Goal: Task Accomplishment & Management: Manage account settings

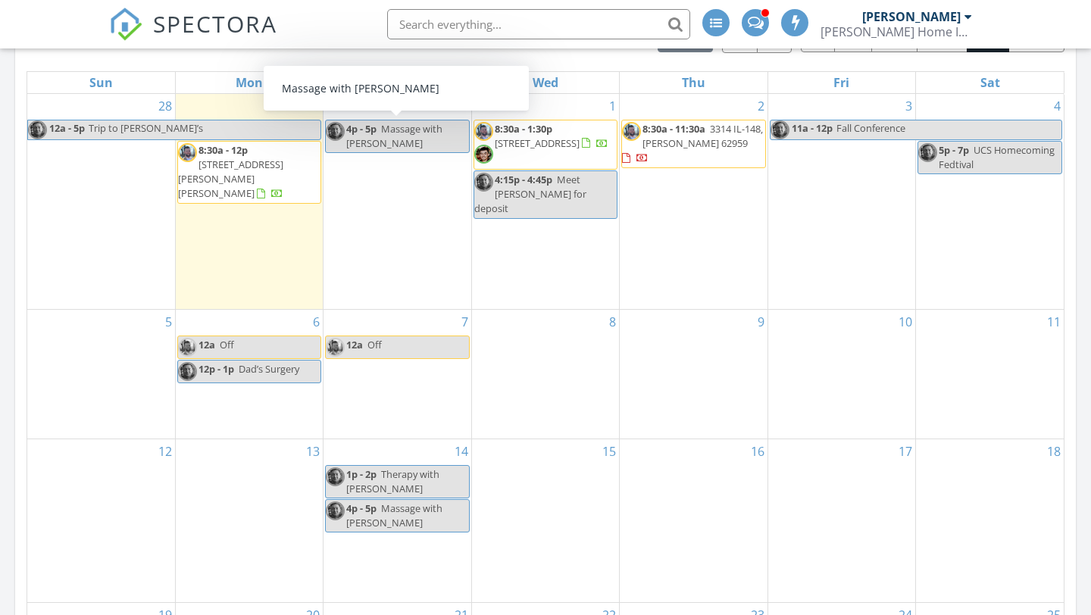
scroll to position [944, 0]
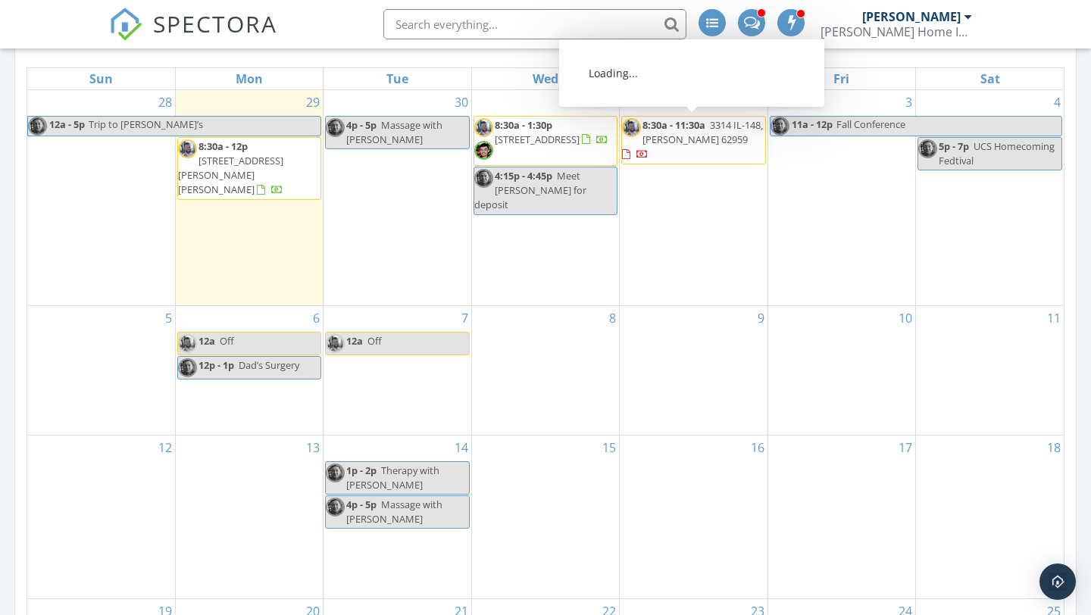
click at [663, 139] on span "3314 IL-148, Marion 62959" at bounding box center [703, 132] width 120 height 28
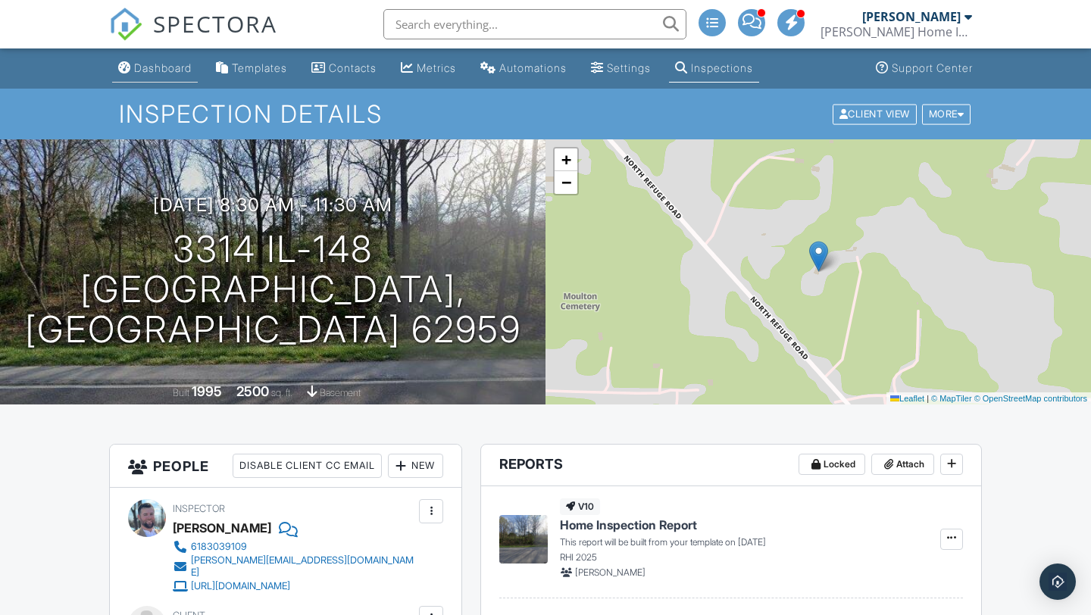
click at [172, 79] on link "Dashboard" at bounding box center [155, 69] width 86 height 28
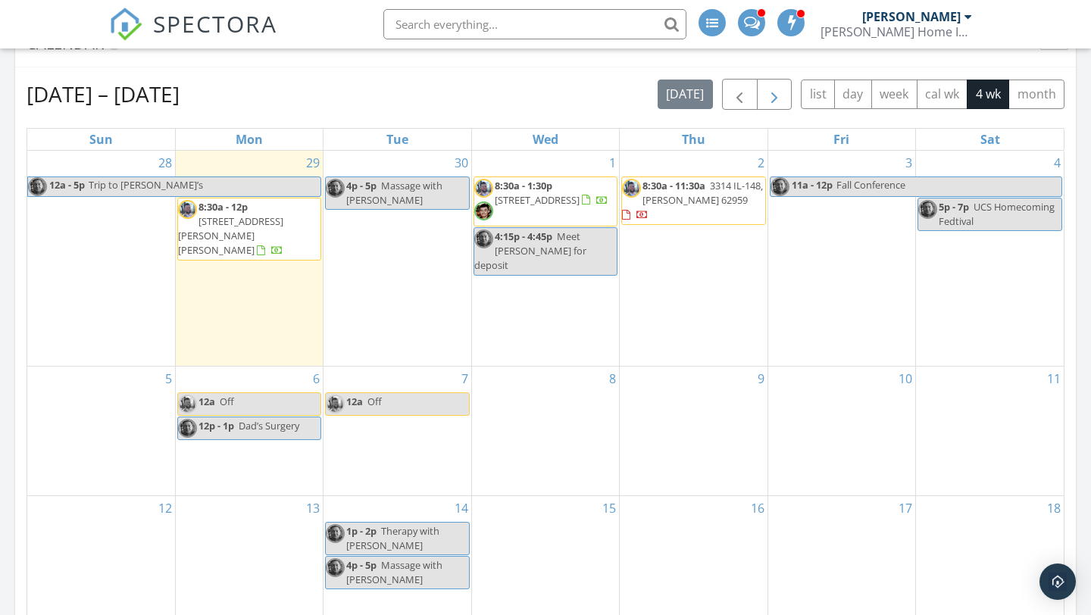
scroll to position [884, 0]
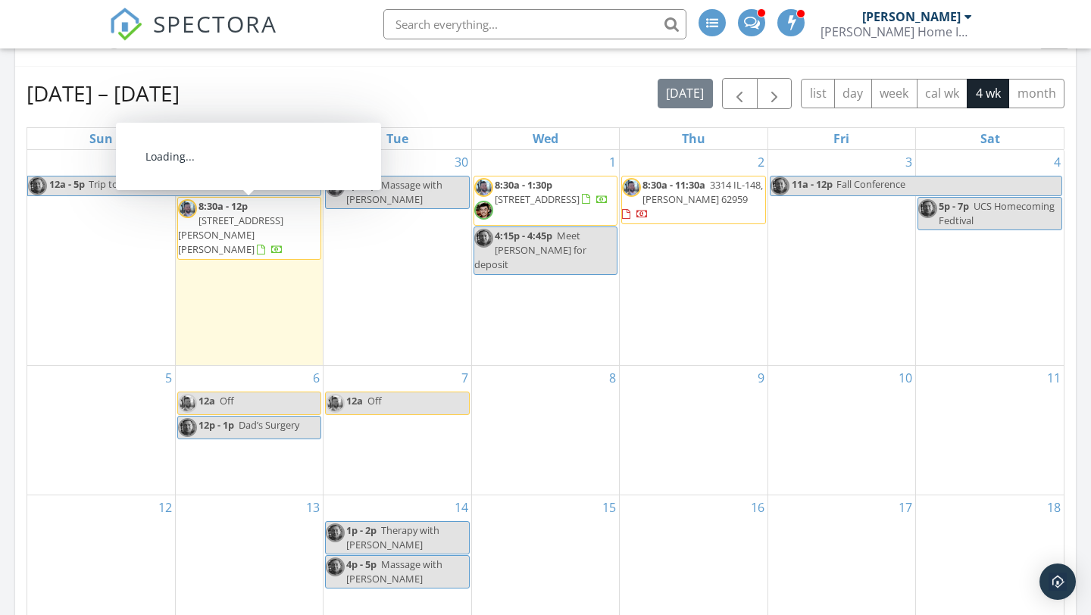
click at [251, 224] on span "13107 Bearden Ct, Creal Springs 62922" at bounding box center [230, 235] width 105 height 42
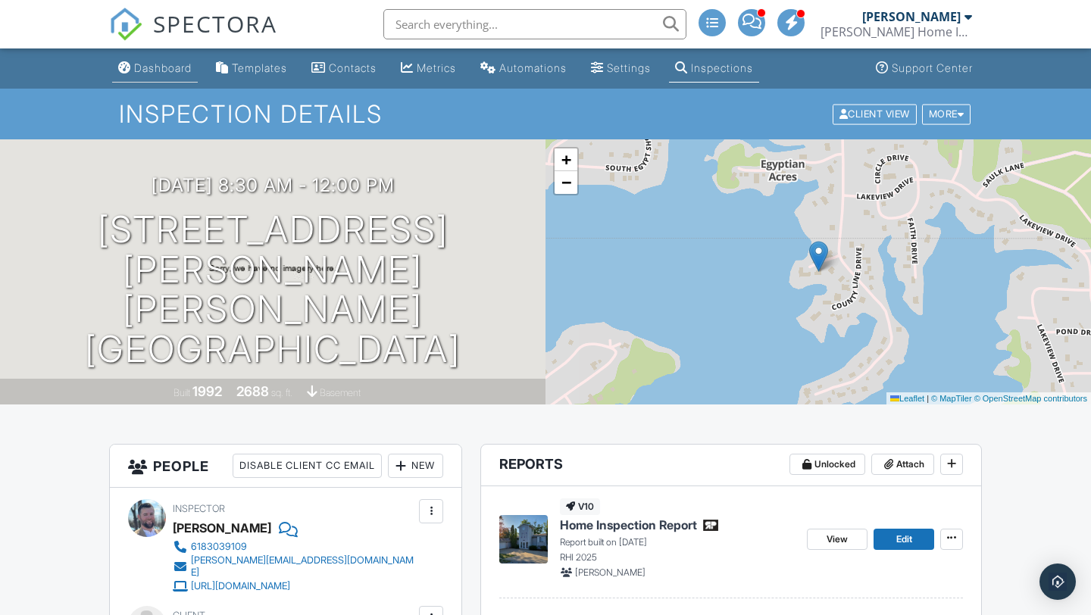
click at [182, 66] on div "Dashboard" at bounding box center [163, 67] width 58 height 13
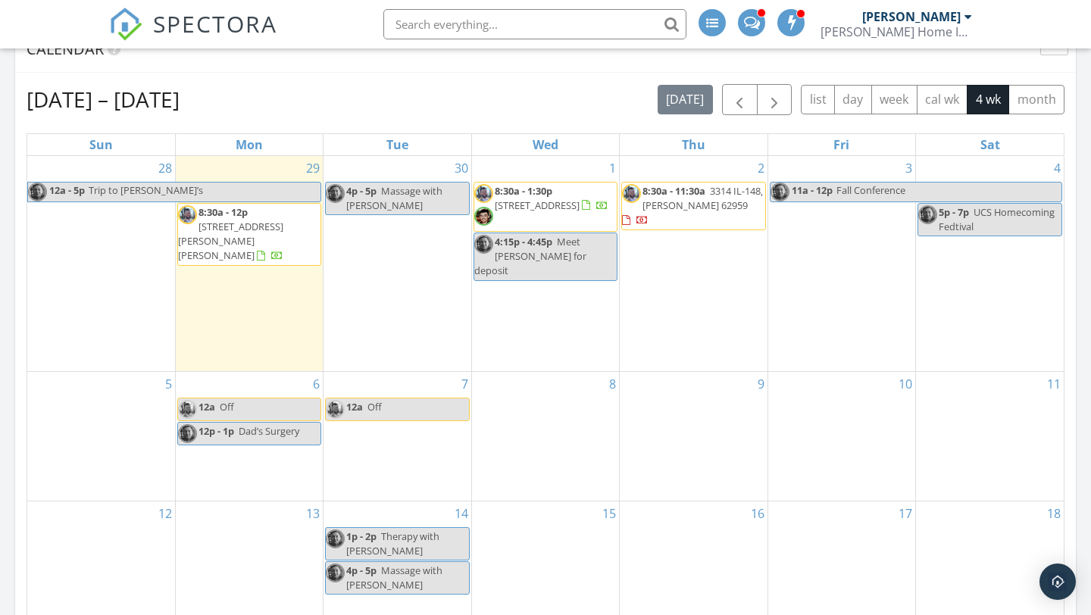
scroll to position [883, 0]
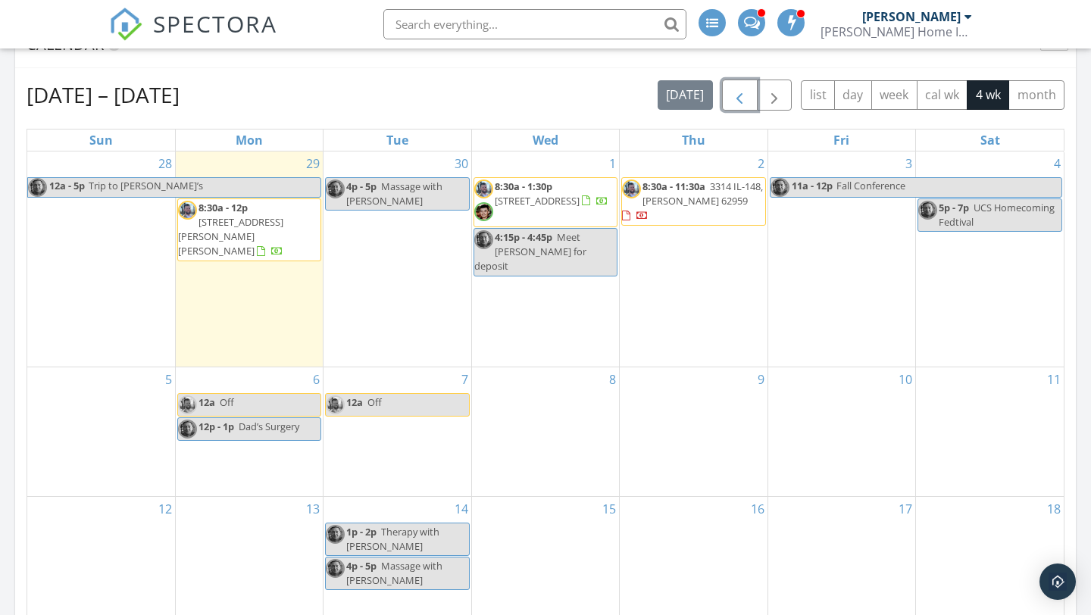
click at [748, 93] on span "button" at bounding box center [739, 95] width 18 height 18
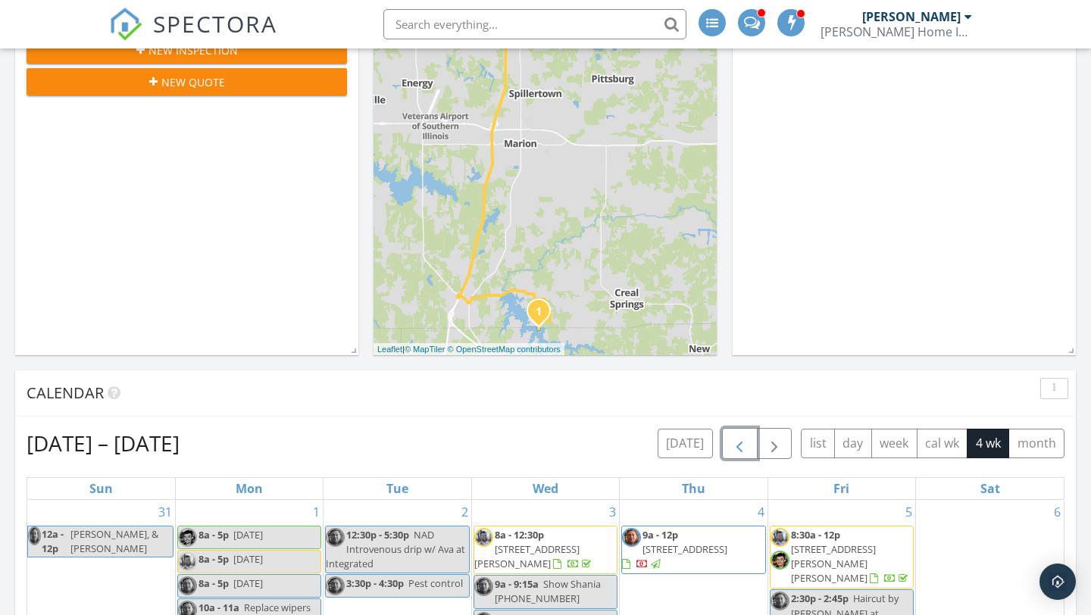
scroll to position [602, 0]
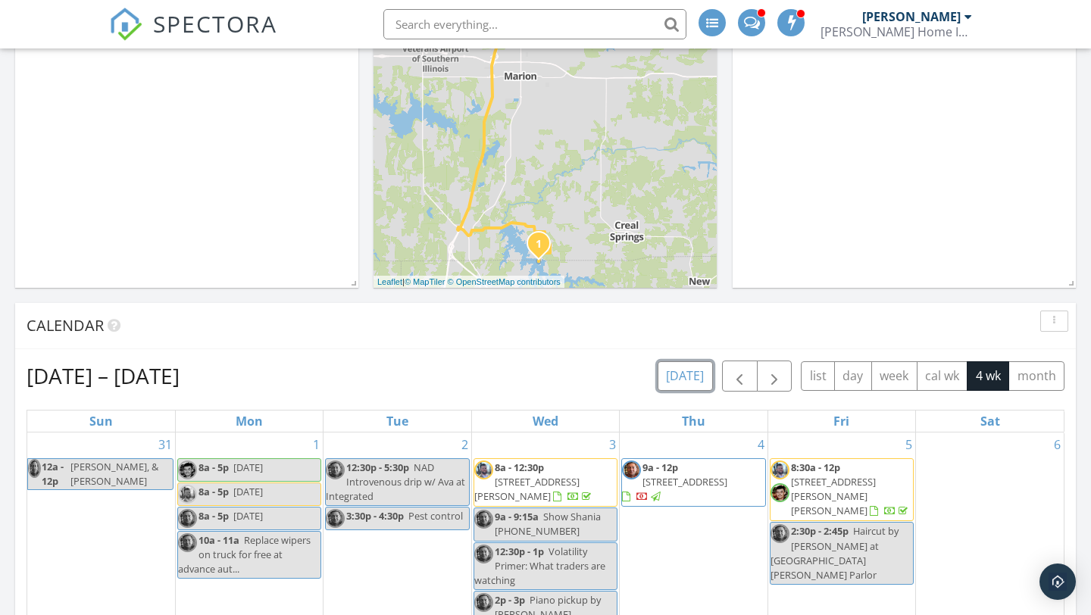
click at [688, 374] on button "[DATE]" at bounding box center [685, 376] width 55 height 30
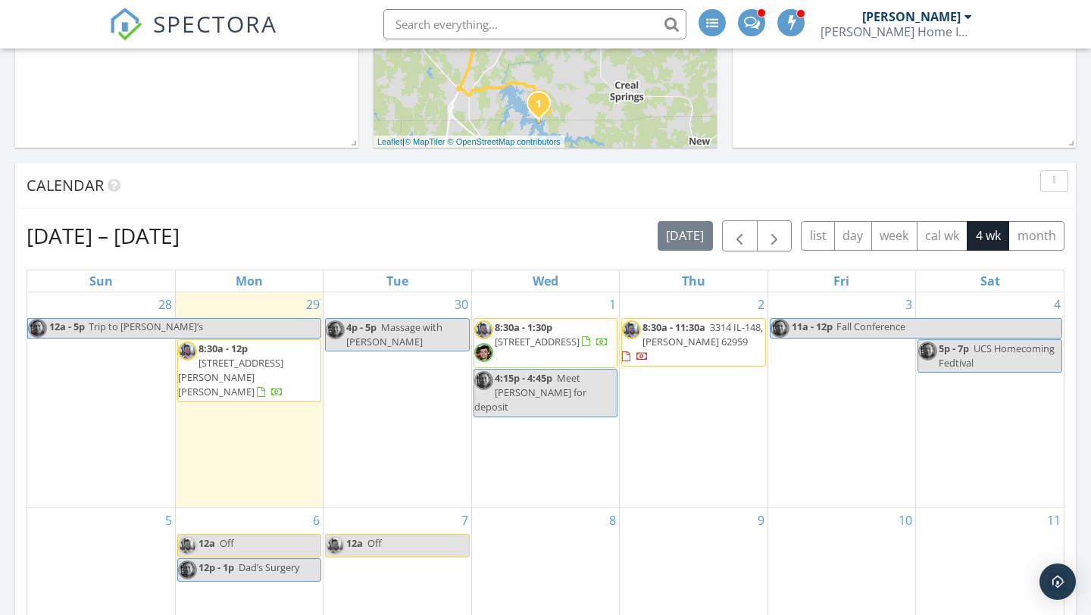
scroll to position [806, 0]
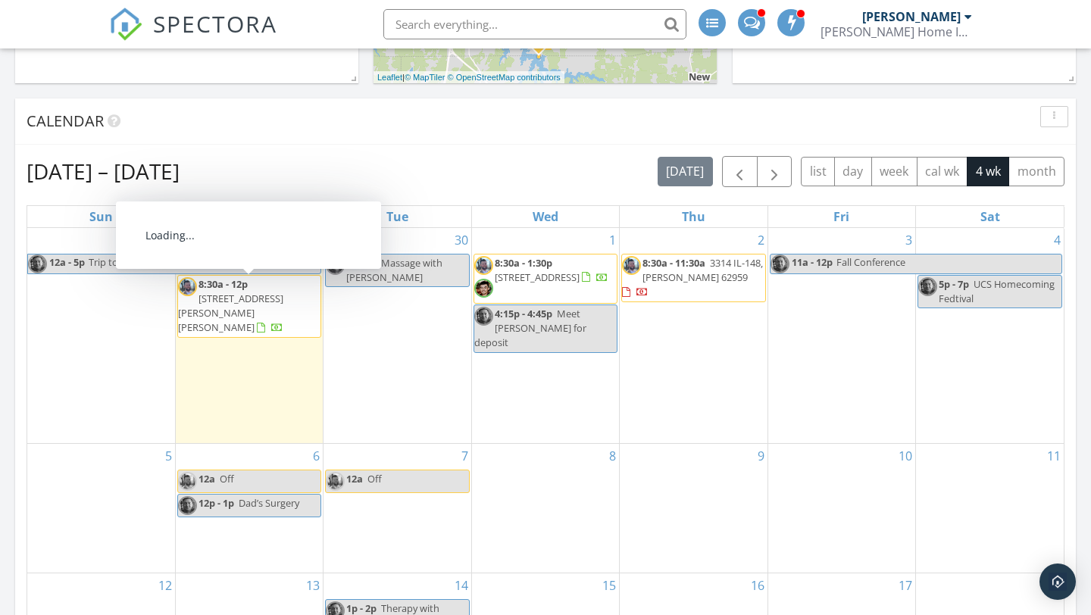
click at [240, 296] on span "[STREET_ADDRESS][PERSON_NAME][PERSON_NAME]" at bounding box center [230, 313] width 105 height 42
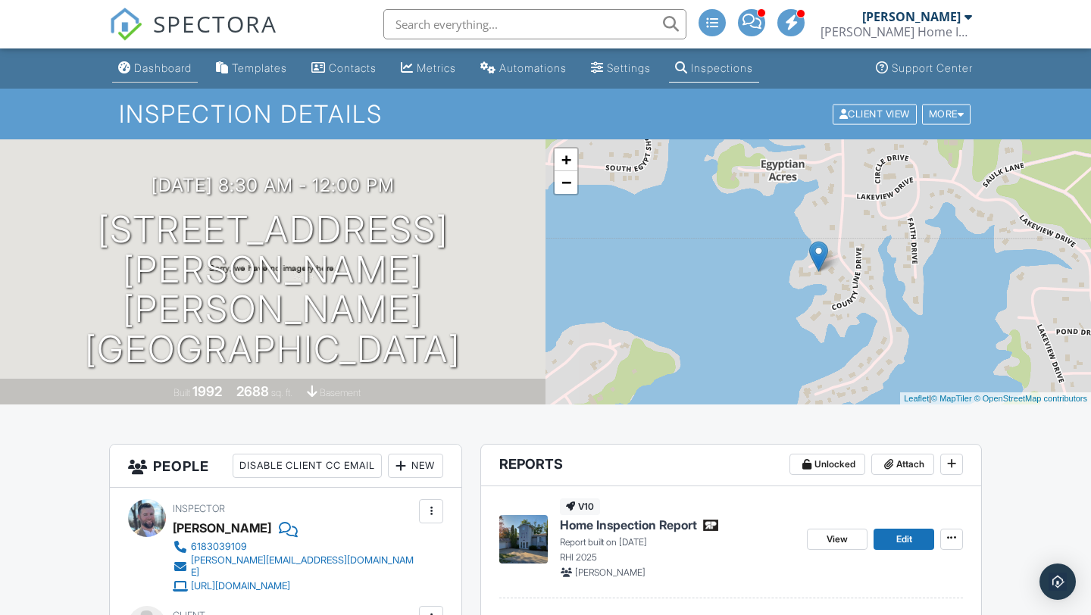
click at [155, 74] on link "Dashboard" at bounding box center [155, 69] width 86 height 28
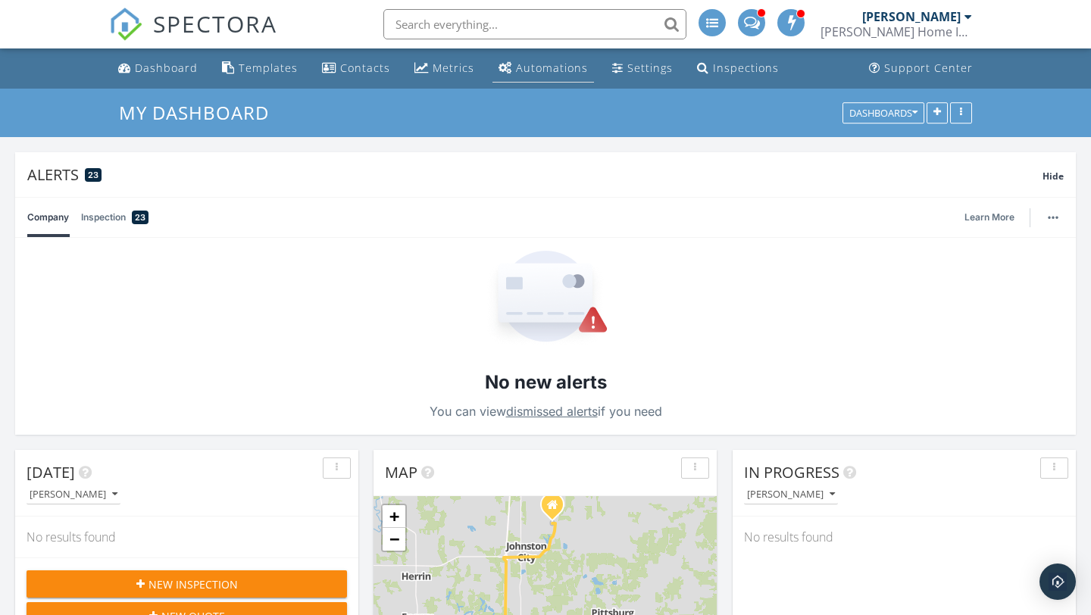
click at [554, 64] on div "Automations" at bounding box center [552, 68] width 72 height 14
